Goal: Task Accomplishment & Management: Complete application form

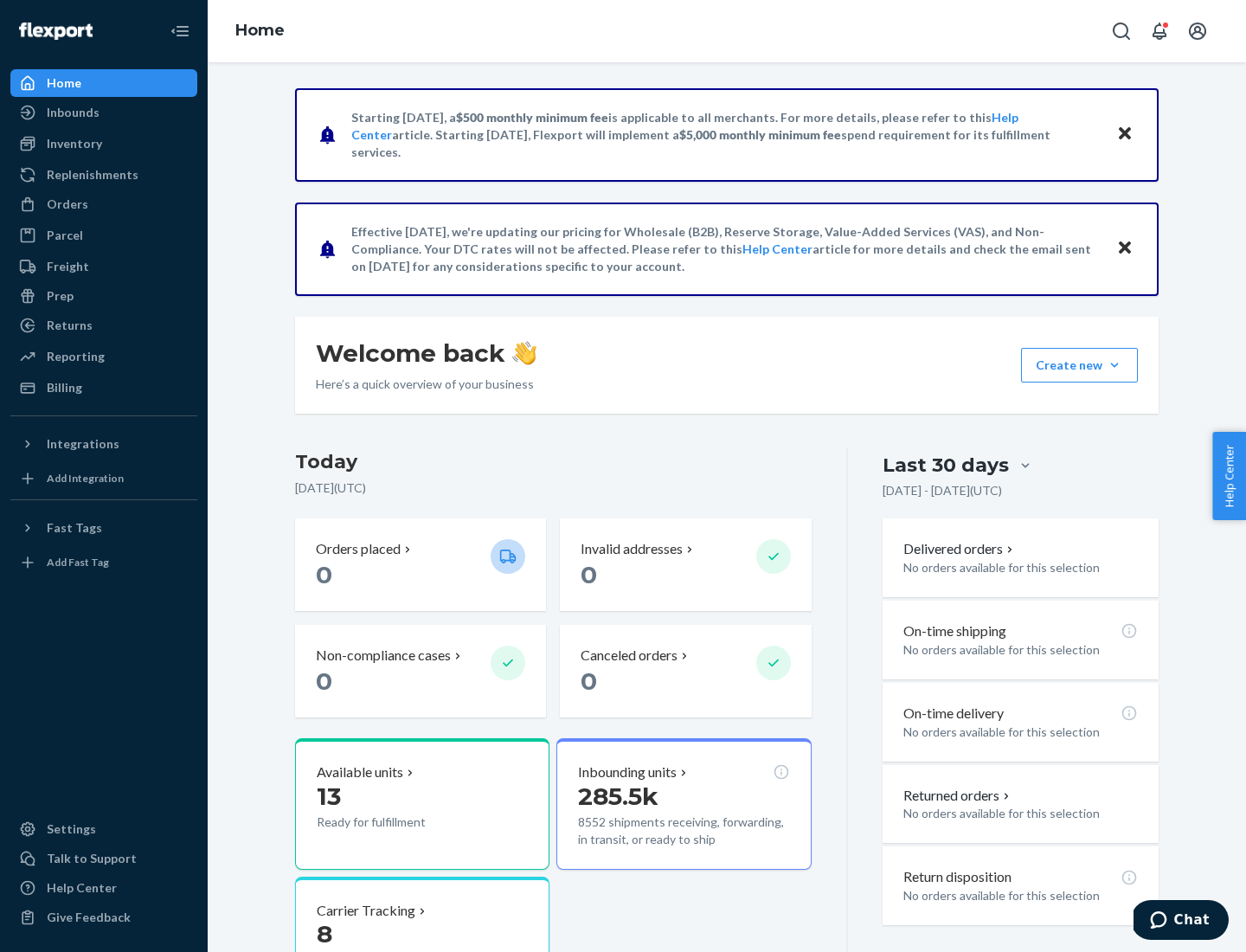
click at [1114, 365] on button "Create new Create new inbound Create new order Create new product" at bounding box center [1079, 365] width 117 height 34
click at [104, 112] on div "Inbounds" at bounding box center [104, 112] width 183 height 24
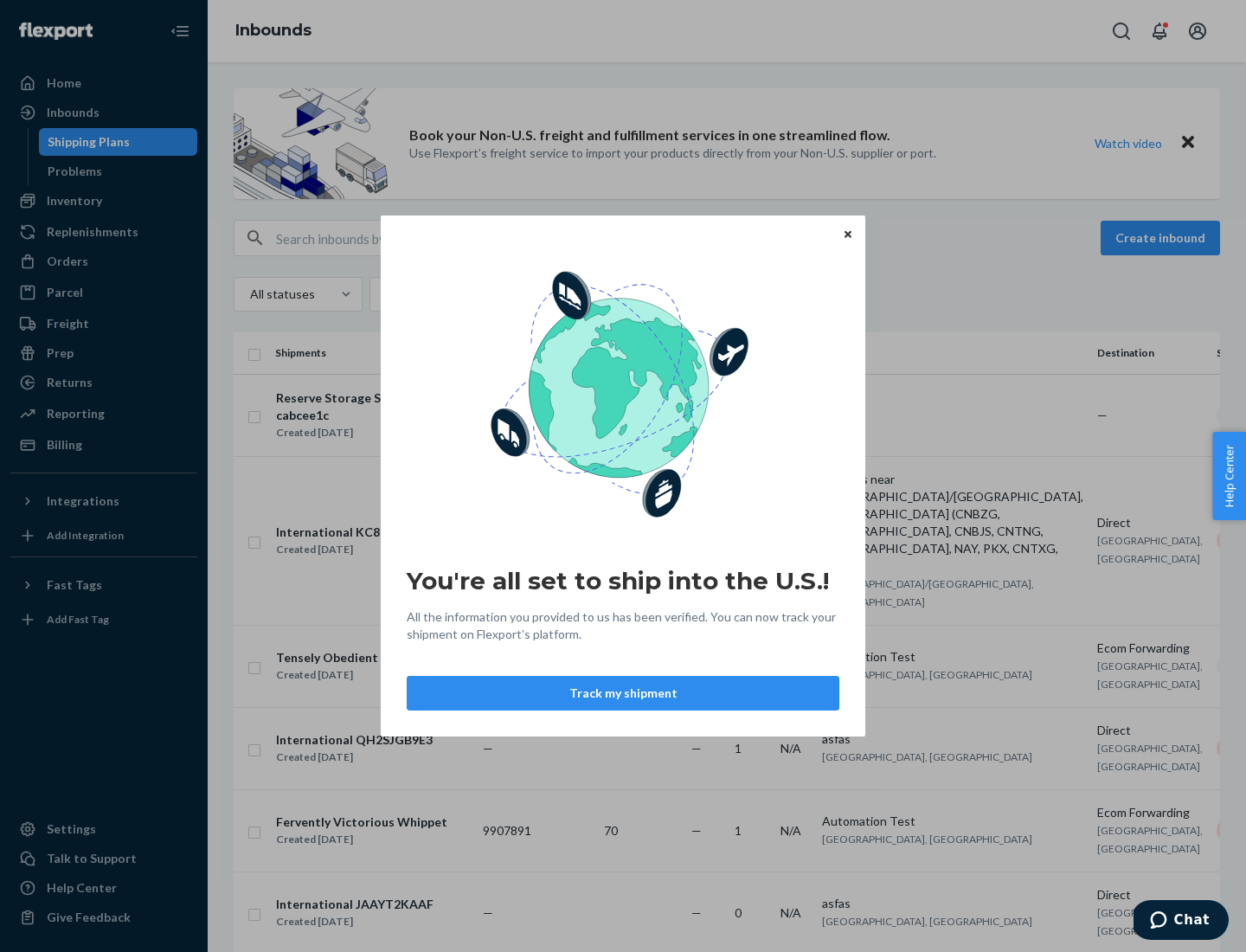
click at [848, 233] on icon "Close" at bounding box center [848, 233] width 6 height 6
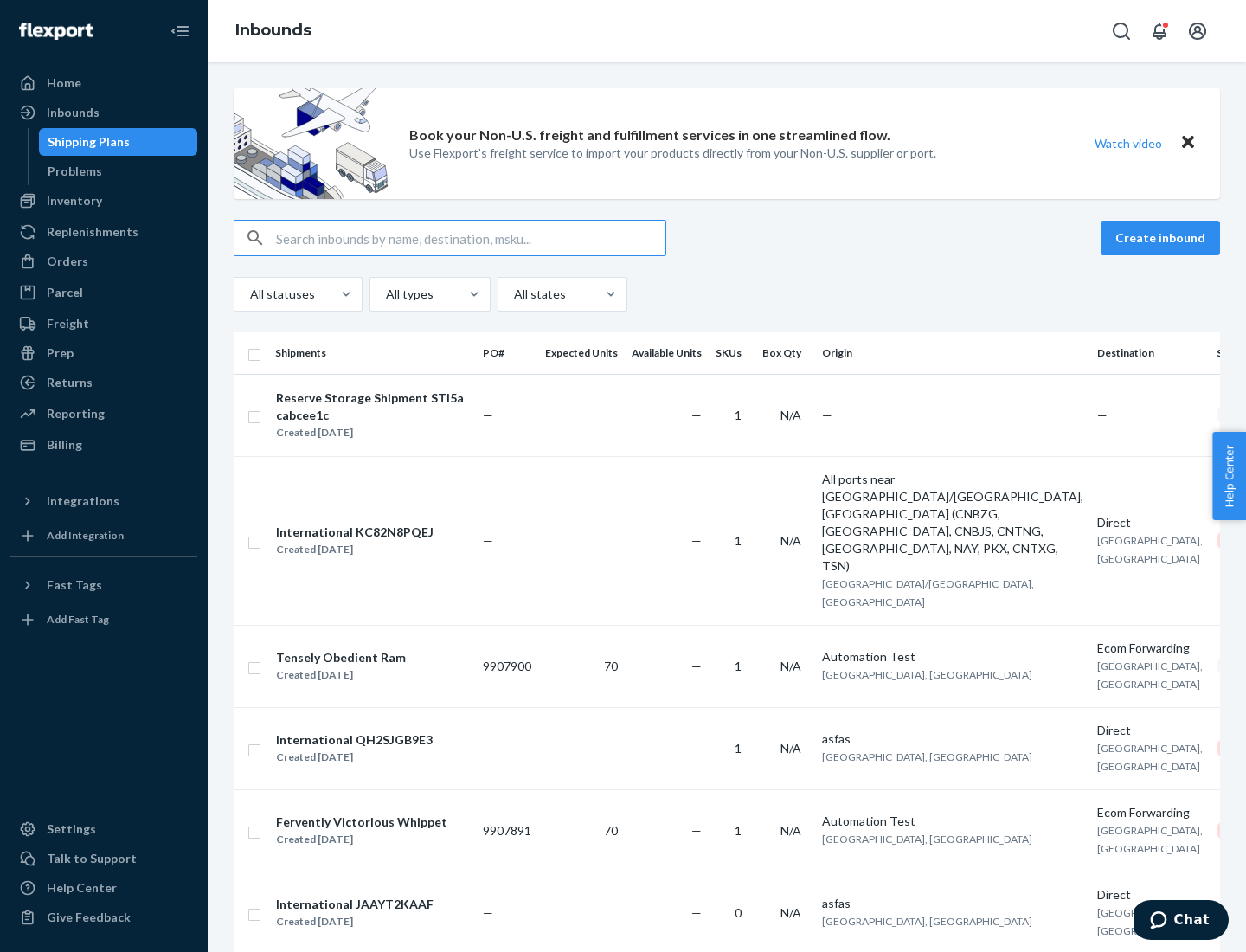
click at [1164, 238] on button "Create inbound" at bounding box center [1160, 237] width 120 height 34
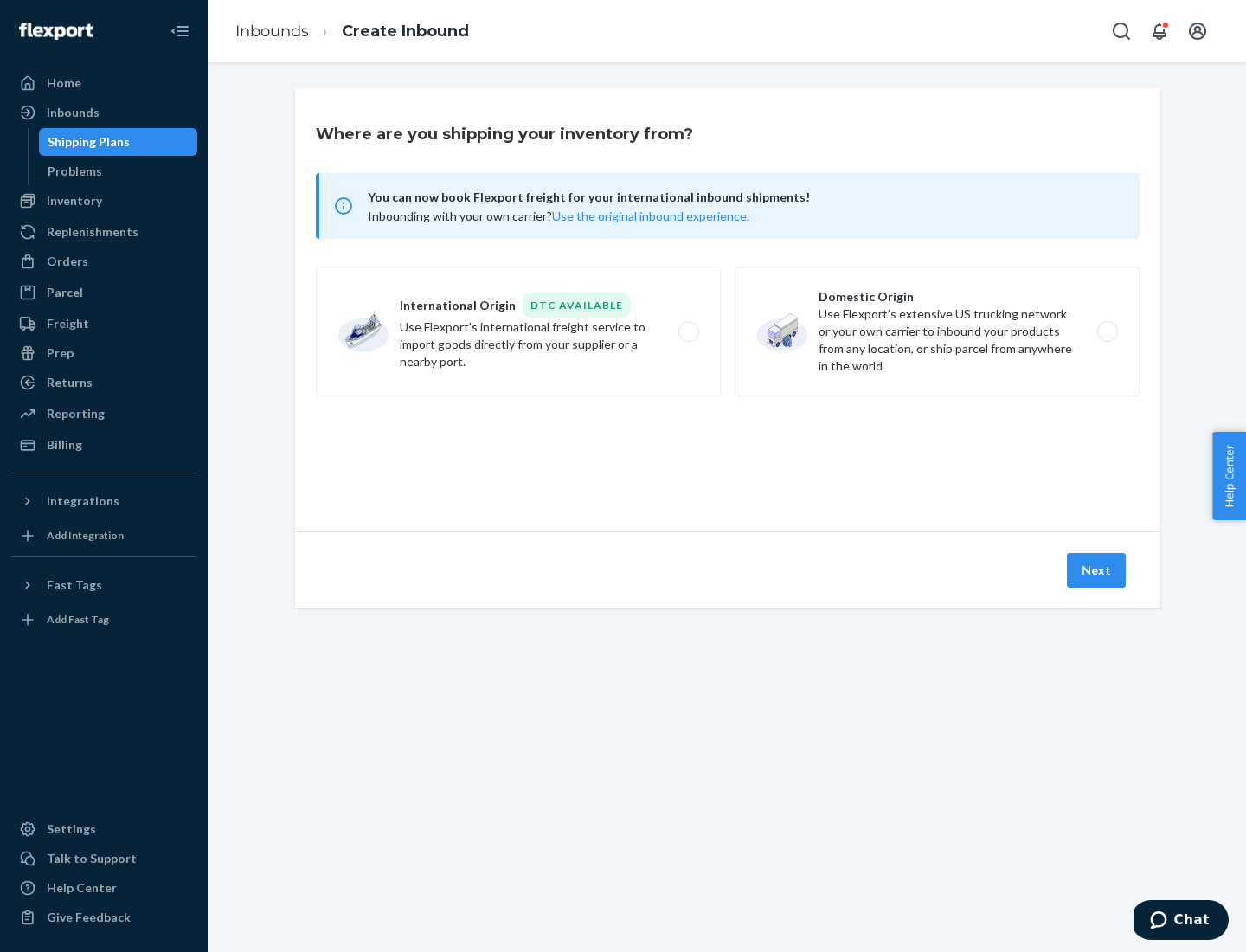
click at [938, 332] on label "Domestic Origin Use Flexport’s extensive US trucking network or your own carrie…" at bounding box center [937, 332] width 405 height 130
click at [1107, 332] on input "Domestic Origin Use Flexport’s extensive US trucking network or your own carrie…" at bounding box center [1113, 332] width 11 height 11
radio input "true"
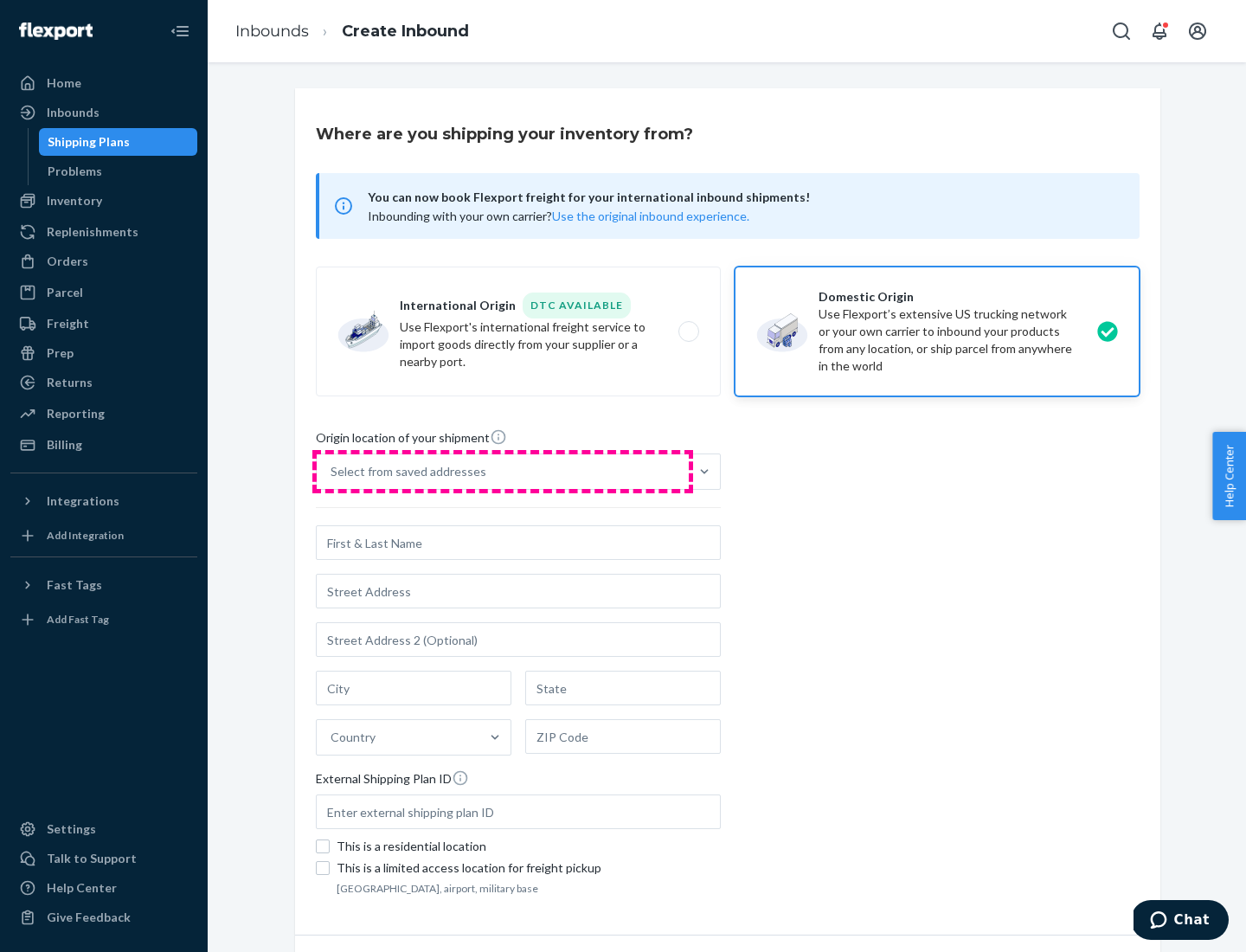
click at [503, 471] on div "Select from saved addresses" at bounding box center [503, 470] width 372 height 34
click at [333, 471] on input "Select from saved addresses" at bounding box center [332, 471] width 2 height 18
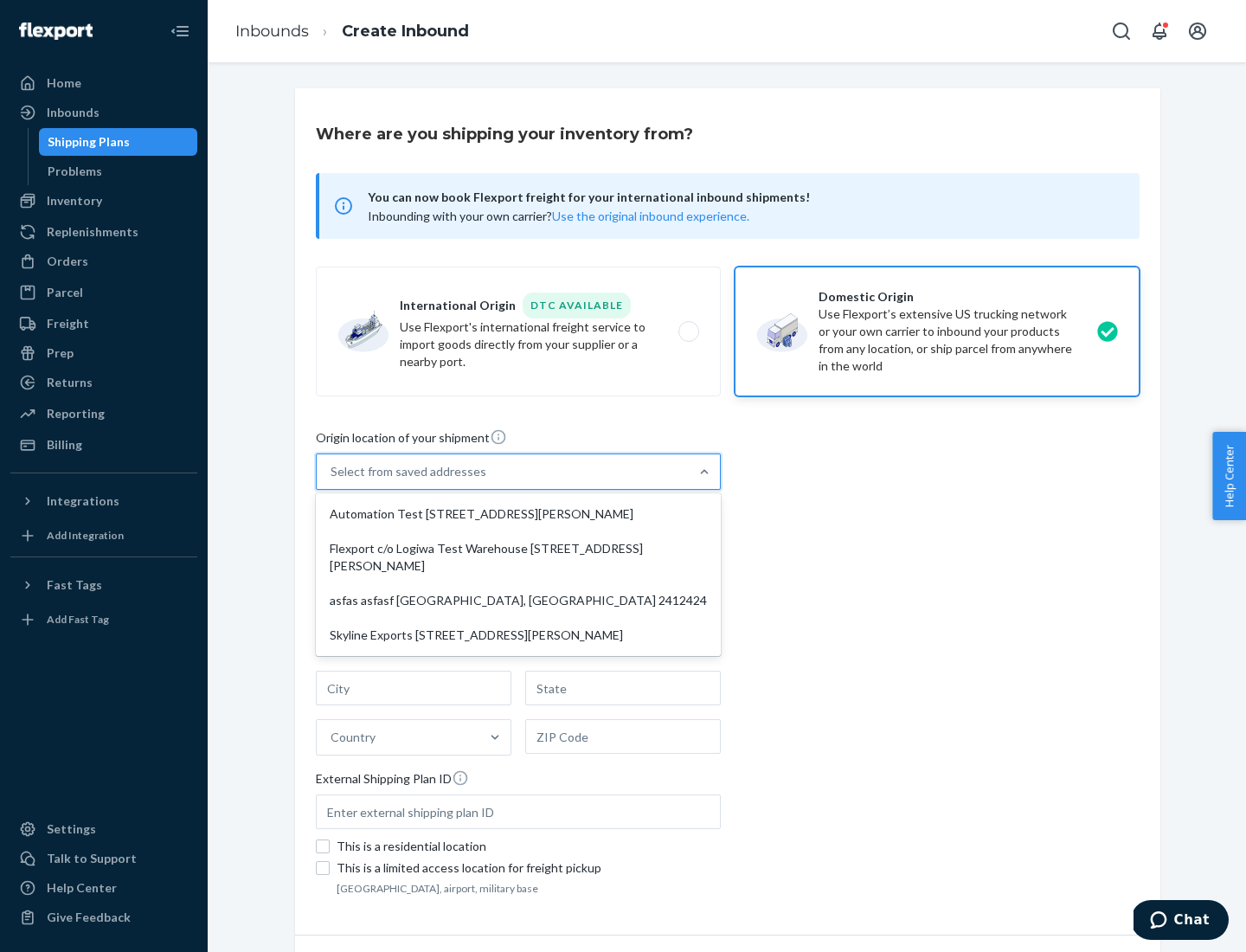
scroll to position [6, 0]
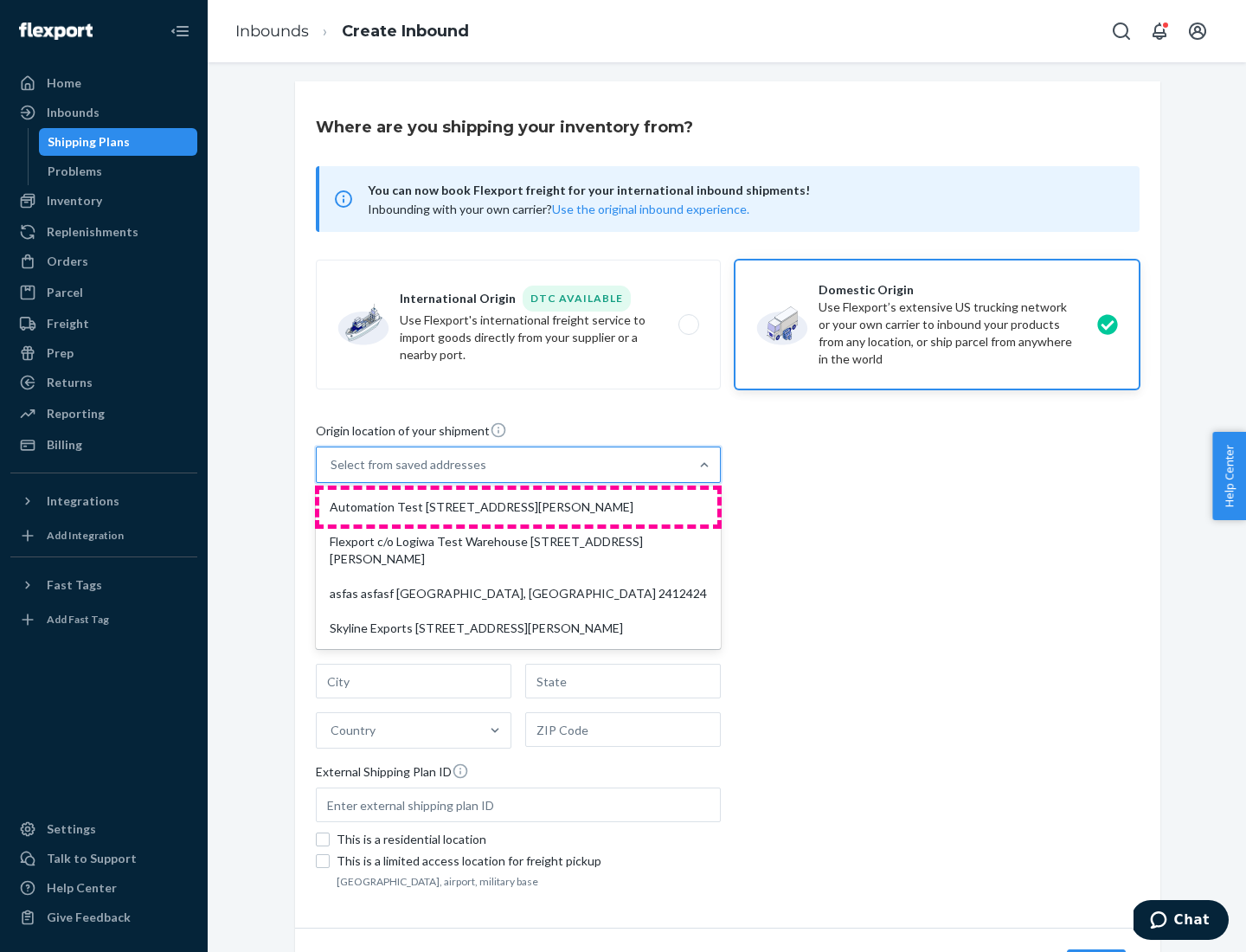
click at [519, 507] on div "Automation Test [STREET_ADDRESS][PERSON_NAME]" at bounding box center [519, 507] width 398 height 34
click at [333, 473] on input "option Automation Test [STREET_ADDRESS][PERSON_NAME] focused, 1 of 4. 4 results…" at bounding box center [332, 464] width 2 height 18
type input "Automation Test"
type input "9th Floor"
type input "[GEOGRAPHIC_DATA]"
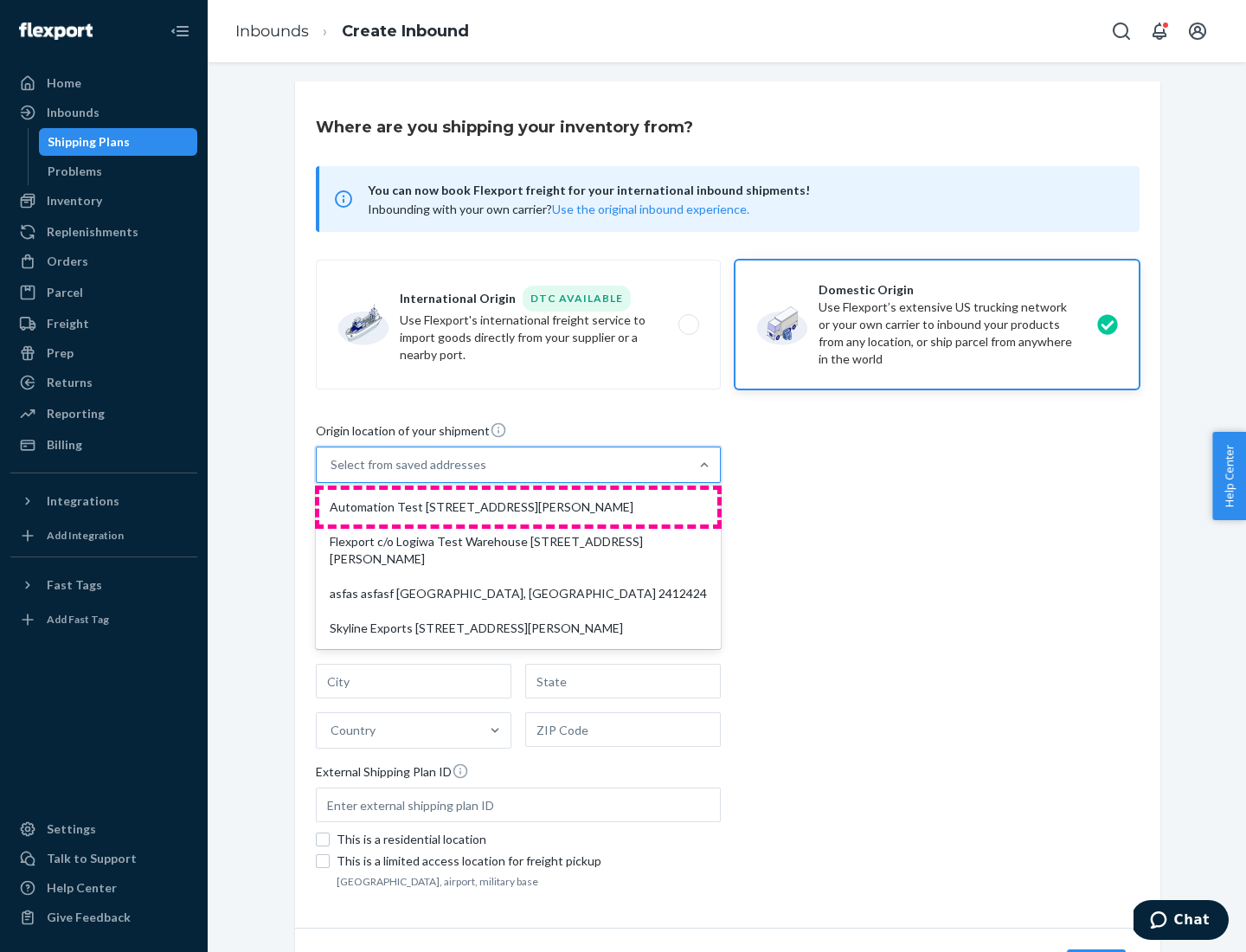
type input "CA"
type input "94104"
type input "[STREET_ADDRESS][PERSON_NAME]"
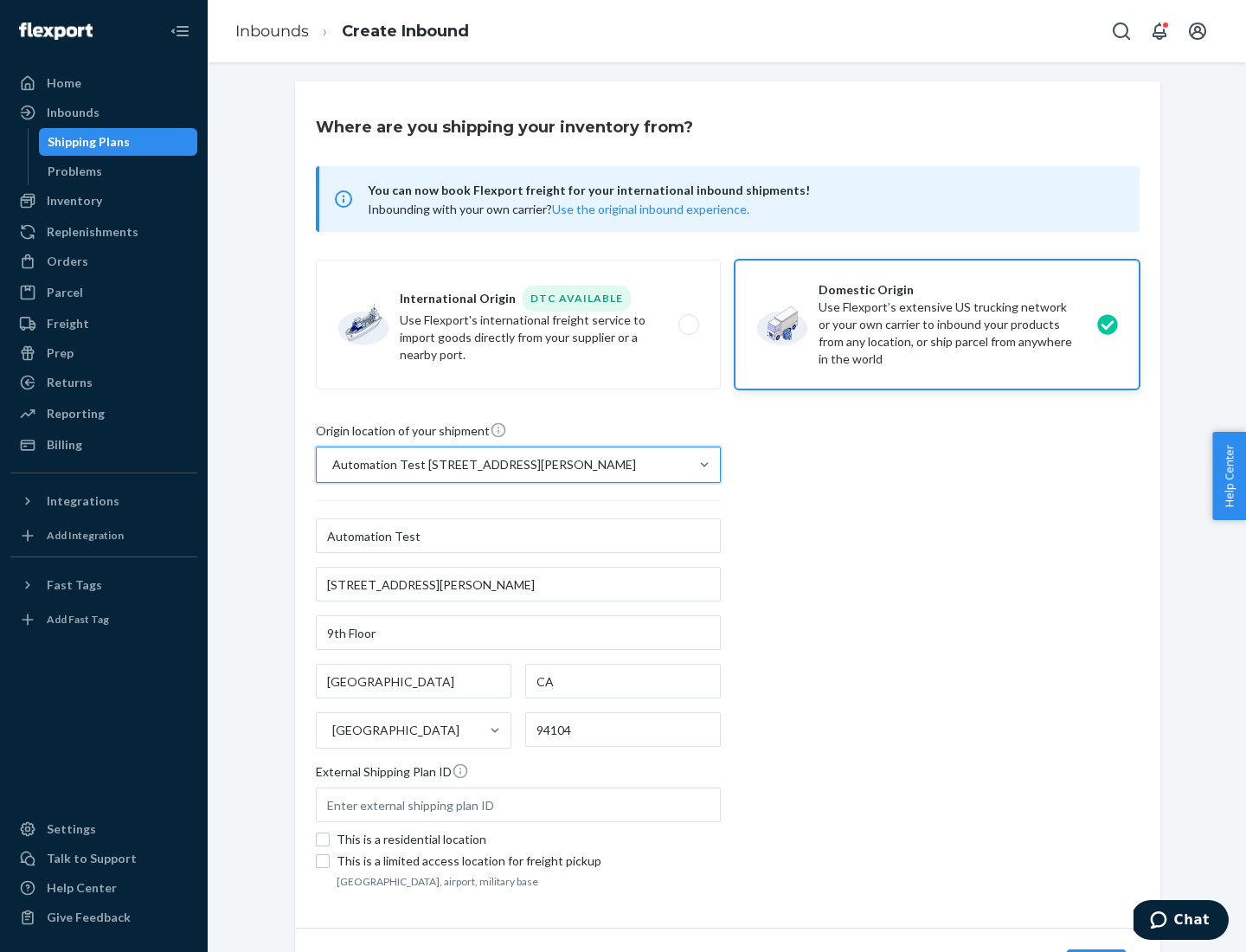
scroll to position [101, 0]
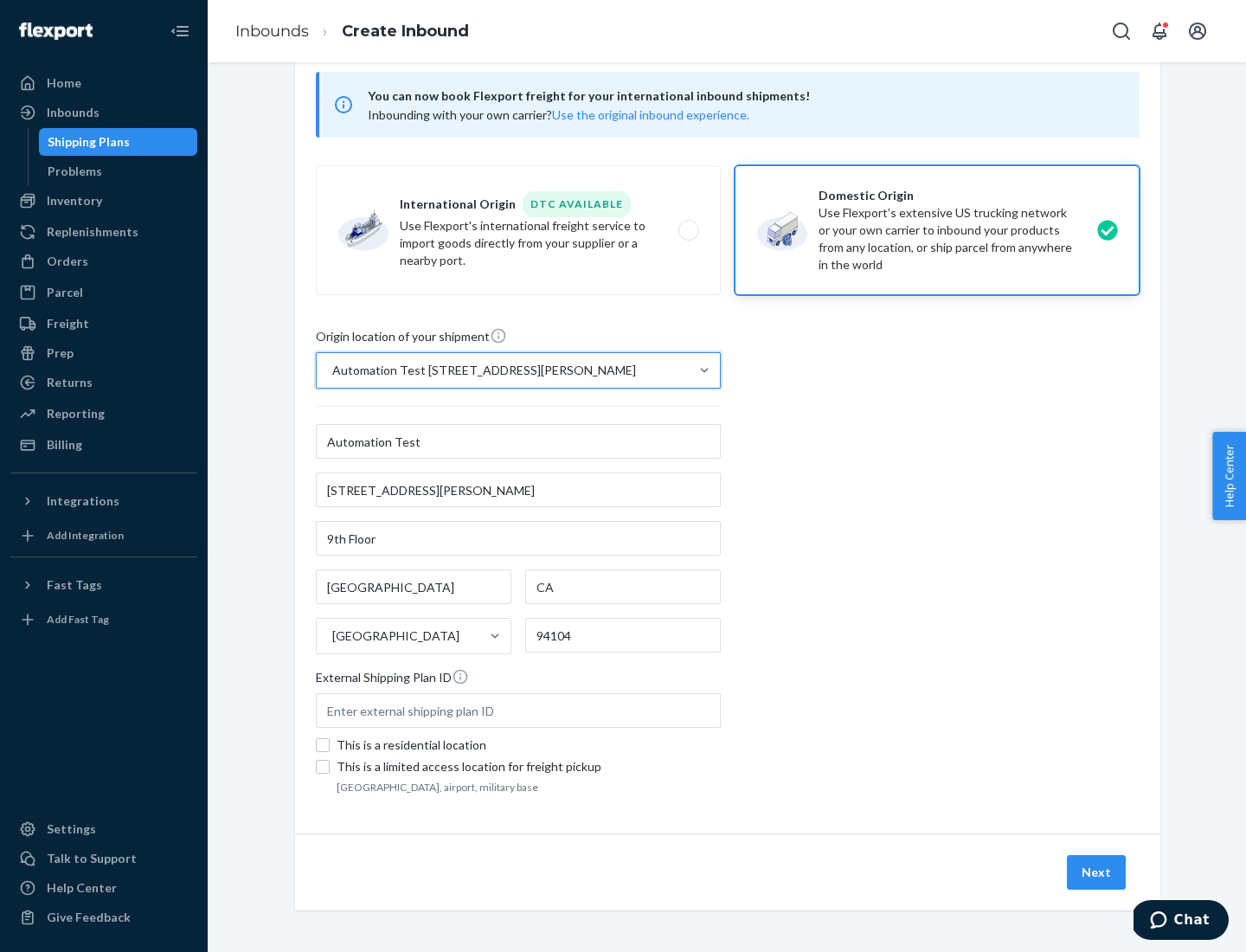
click at [1098, 872] on button "Next" at bounding box center [1097, 871] width 59 height 34
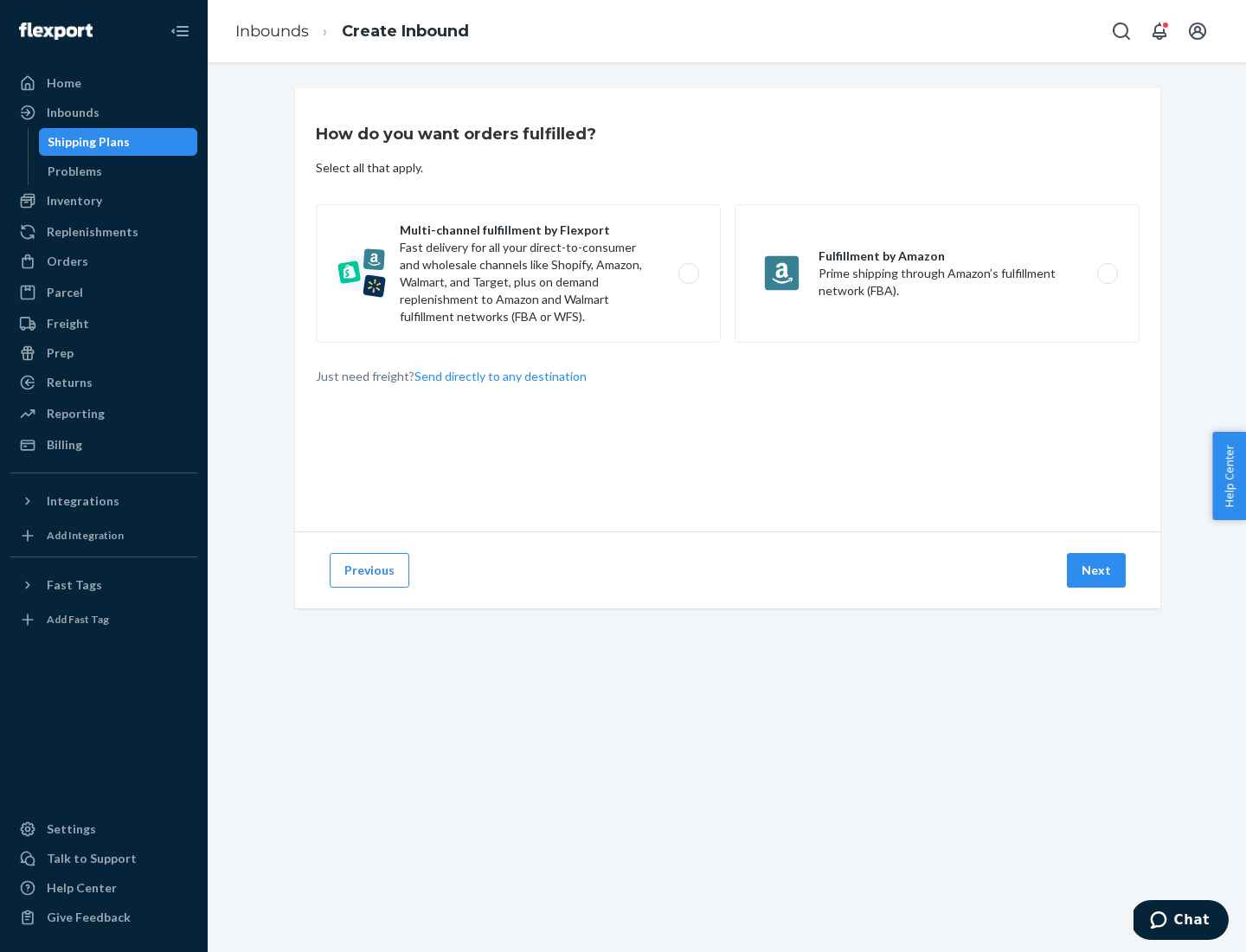
click at [519, 273] on label "Multi-channel fulfillment by Flexport Fast delivery for all your direct-to-cons…" at bounding box center [518, 272] width 405 height 138
click at [688, 273] on input "Multi-channel fulfillment by Flexport Fast delivery for all your direct-to-cons…" at bounding box center [694, 274] width 11 height 11
radio input "true"
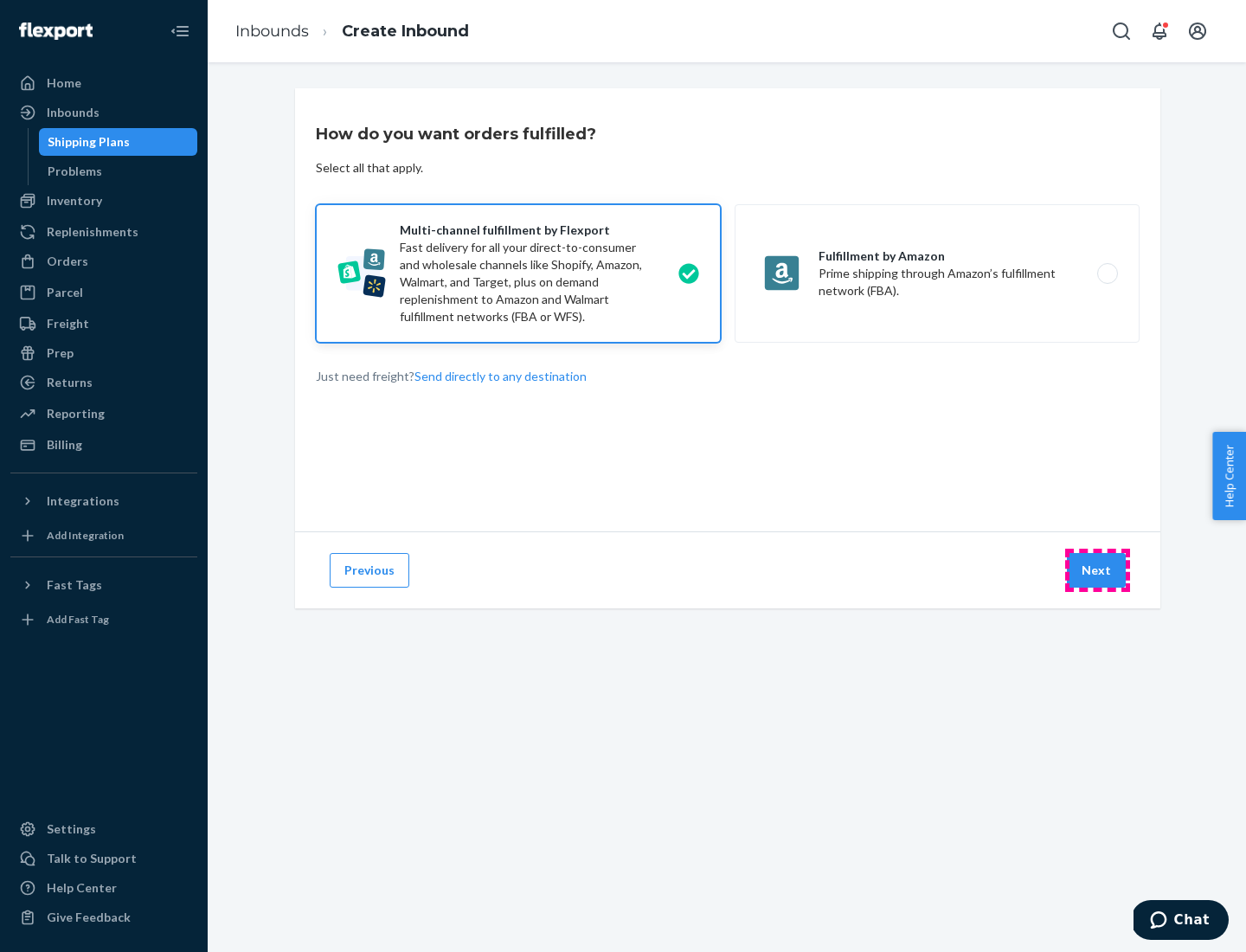
click at [1098, 570] on button "Next" at bounding box center [1097, 570] width 59 height 34
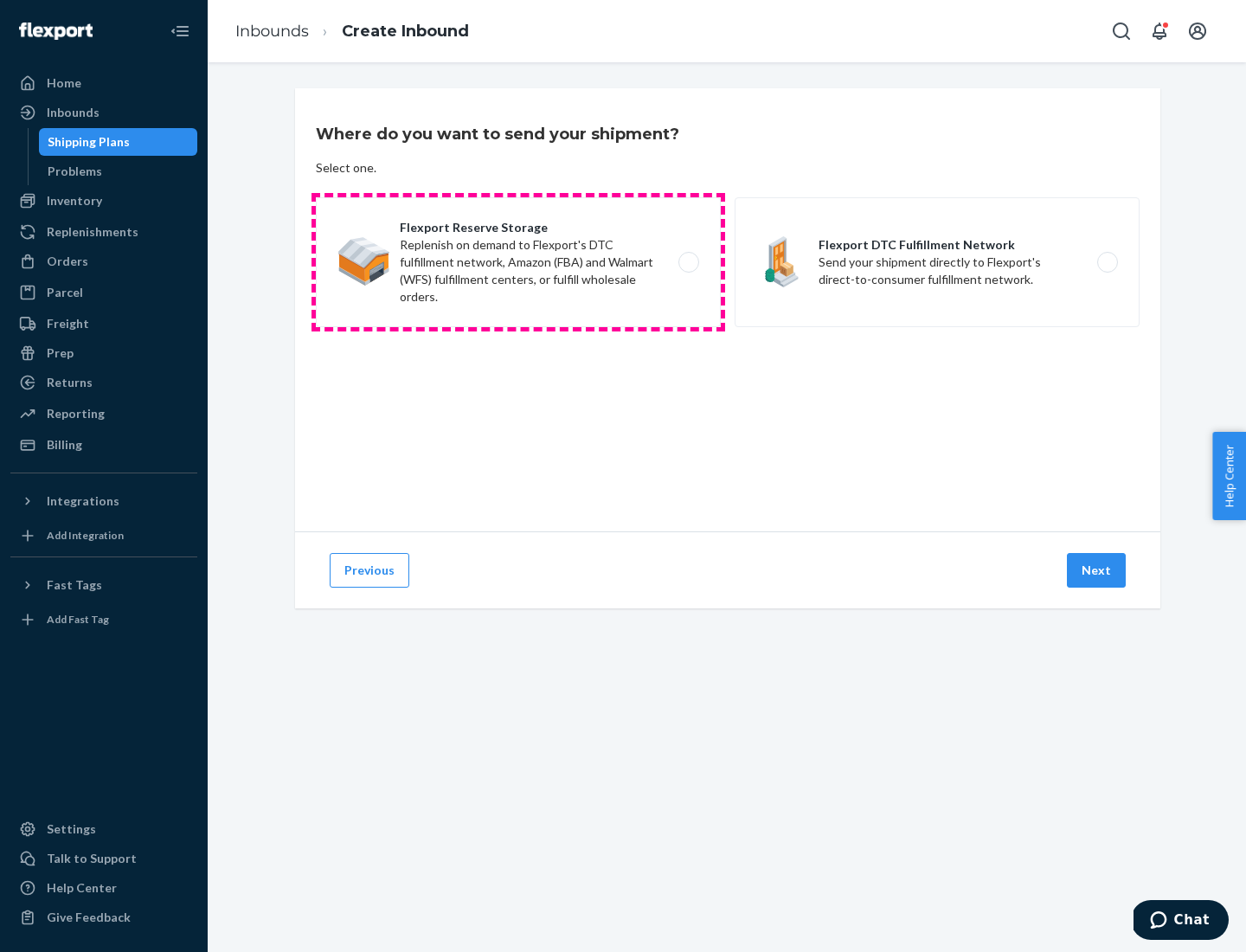
click at [519, 262] on label "Flexport Reserve Storage Replenish on demand to Flexport's DTC fulfillment netw…" at bounding box center [518, 262] width 405 height 130
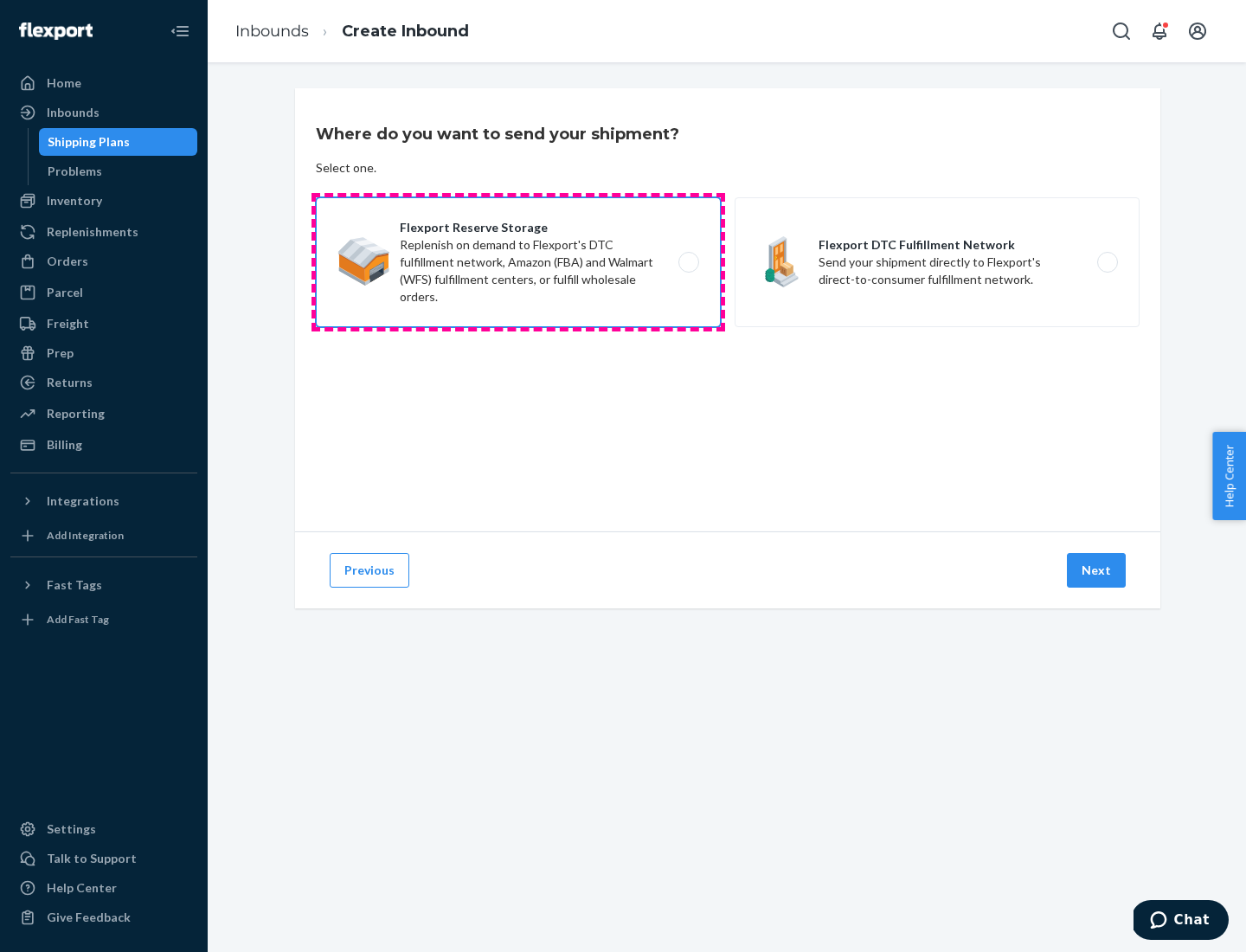
click at [688, 262] on input "Flexport Reserve Storage Replenish on demand to Flexport's DTC fulfillment netw…" at bounding box center [694, 262] width 11 height 11
radio input "true"
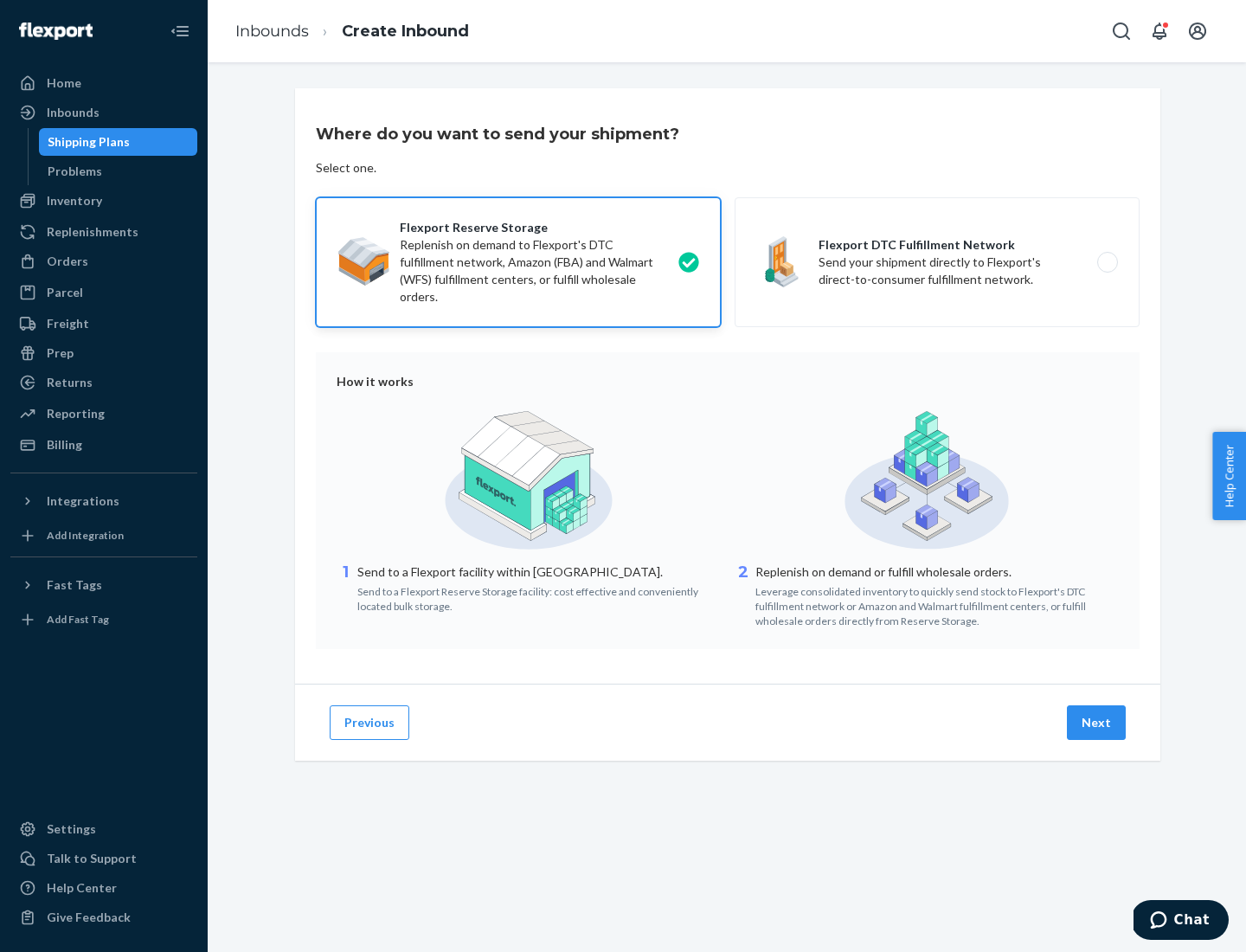
click at [1098, 722] on button "Next" at bounding box center [1097, 721] width 59 height 34
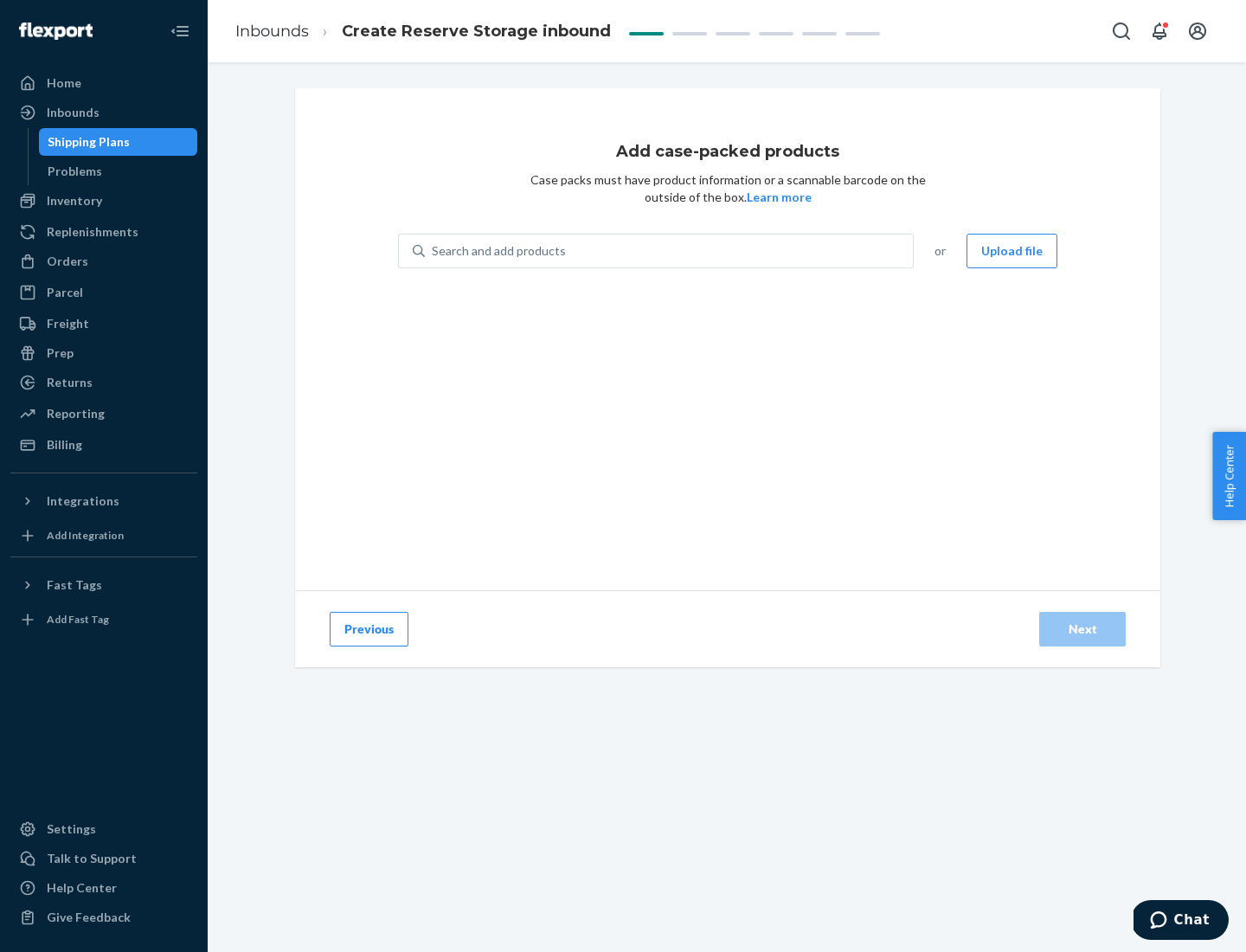
click at [670, 251] on div "Search and add products" at bounding box center [669, 251] width 488 height 31
click at [434, 251] on input "Search and add products" at bounding box center [433, 251] width 2 height 18
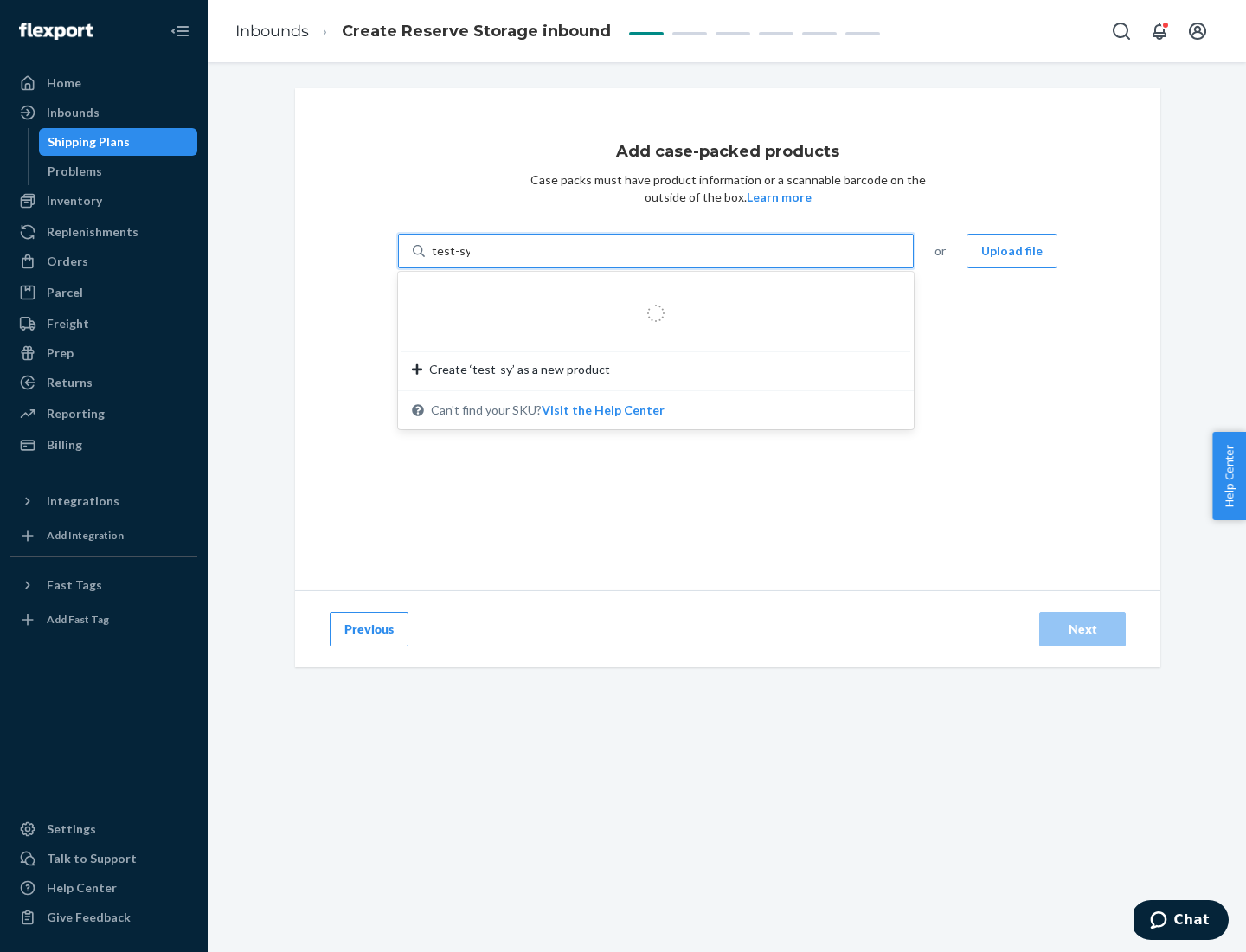
type input "test-syn"
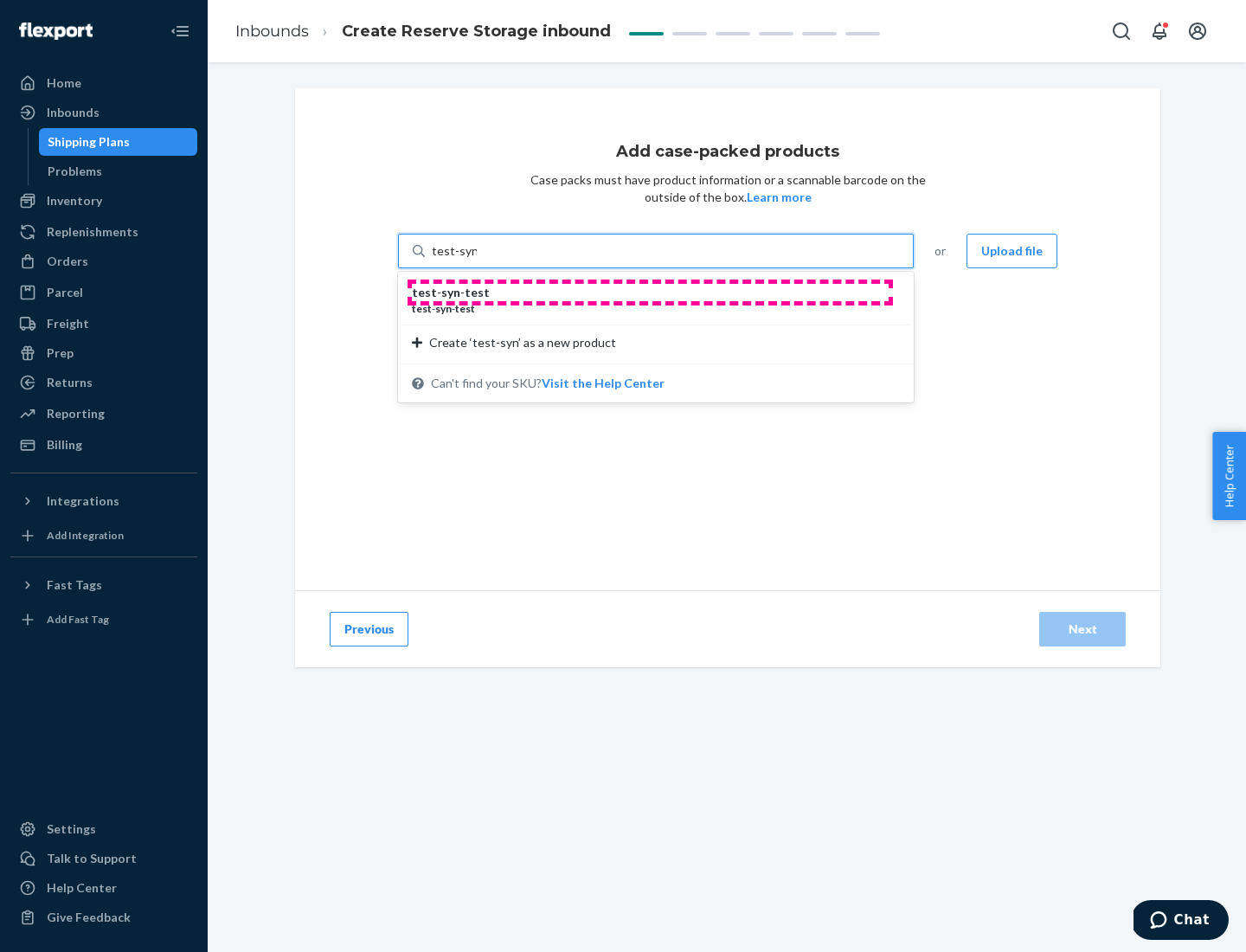
click at [650, 293] on div "test - syn - test" at bounding box center [649, 292] width 474 height 18
click at [477, 259] on input "test-syn" at bounding box center [454, 251] width 45 height 18
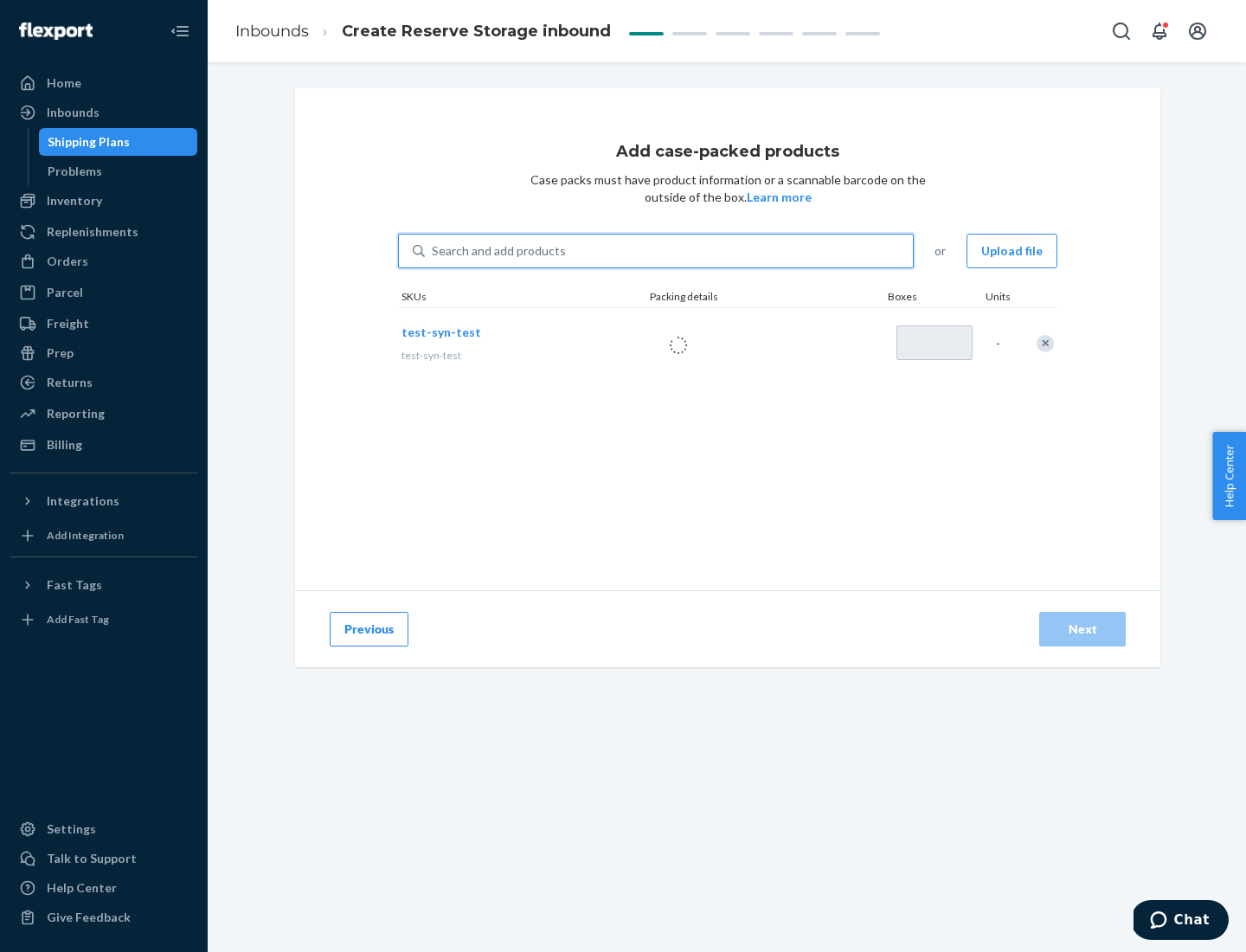
type input "1"
click at [1083, 629] on div "Next" at bounding box center [1083, 629] width 57 height 18
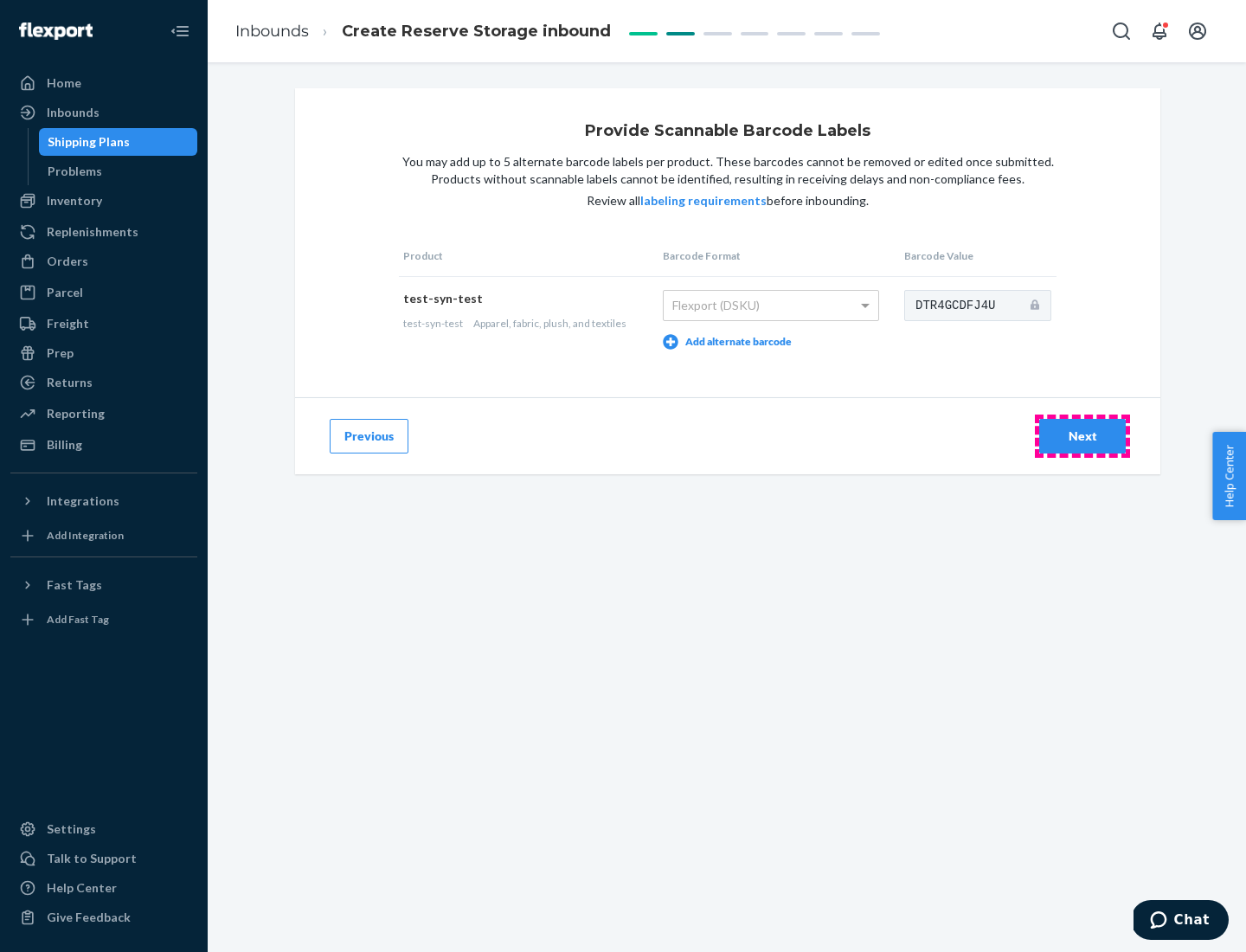
click at [1083, 435] on div "Next" at bounding box center [1083, 436] width 57 height 18
